Goal: Find specific page/section: Find specific page/section

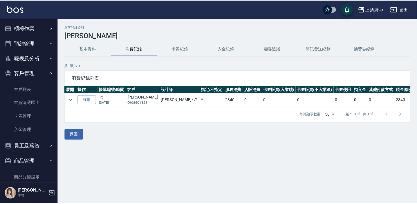
scroll to position [75, 0]
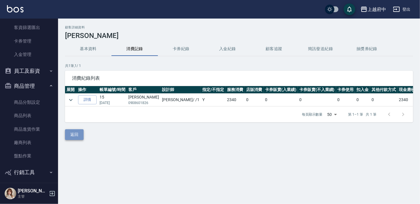
click at [72, 136] on button "返回" at bounding box center [74, 134] width 19 height 11
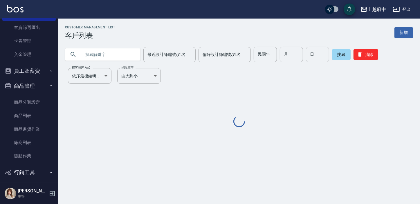
click at [101, 54] on input "text" at bounding box center [108, 55] width 55 height 16
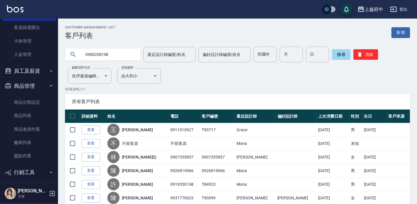
type input "0988208108"
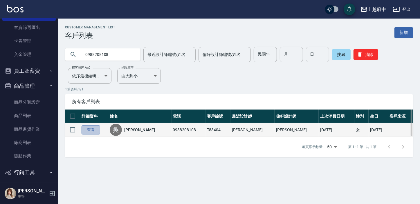
click at [94, 130] on link "查看" at bounding box center [91, 130] width 19 height 9
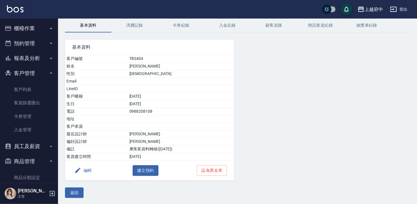
scroll to position [24, 0]
click at [76, 190] on button "返回" at bounding box center [74, 192] width 19 height 11
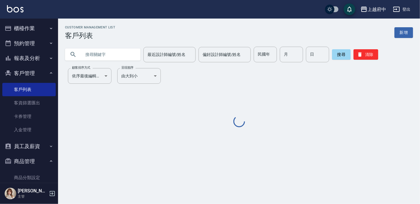
click at [110, 49] on input "text" at bounding box center [108, 55] width 55 height 16
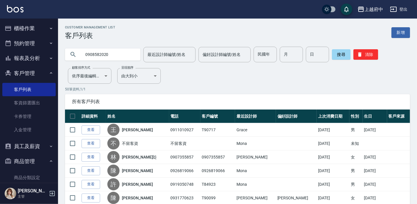
type input "0908582020"
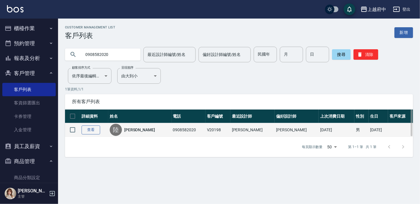
click at [88, 126] on link "查看" at bounding box center [91, 130] width 19 height 9
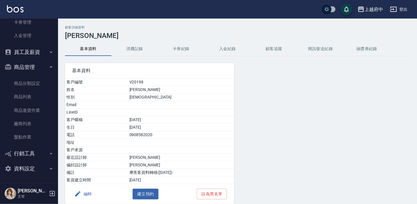
scroll to position [24, 0]
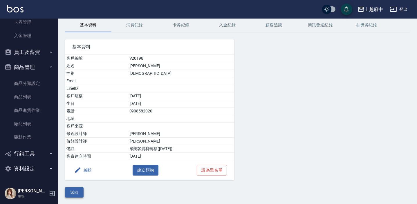
click at [76, 190] on button "返回" at bounding box center [74, 192] width 19 height 11
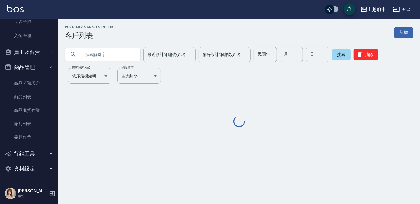
click at [100, 55] on input "text" at bounding box center [108, 55] width 55 height 16
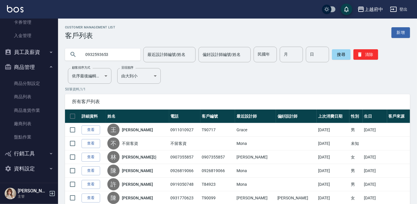
type input "0932593653"
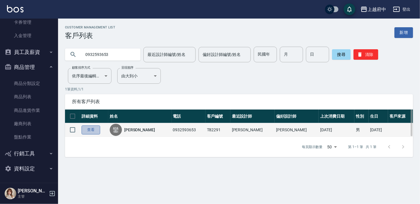
click at [91, 130] on link "查看" at bounding box center [91, 130] width 19 height 9
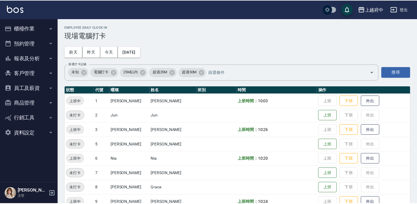
scroll to position [186, 0]
